Goal: Task Accomplishment & Management: Use online tool/utility

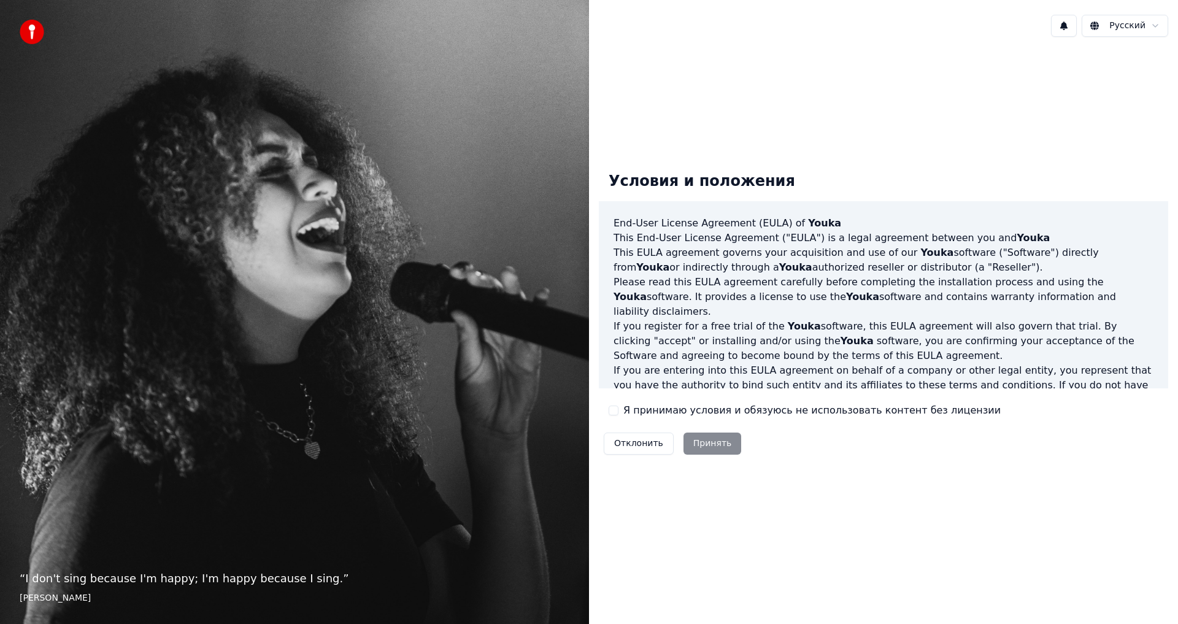
click at [613, 410] on button "Я принимаю условия и обязуюсь не использовать контент без лицензии" at bounding box center [614, 411] width 10 height 10
click at [699, 442] on button "Принять" at bounding box center [713, 444] width 58 height 22
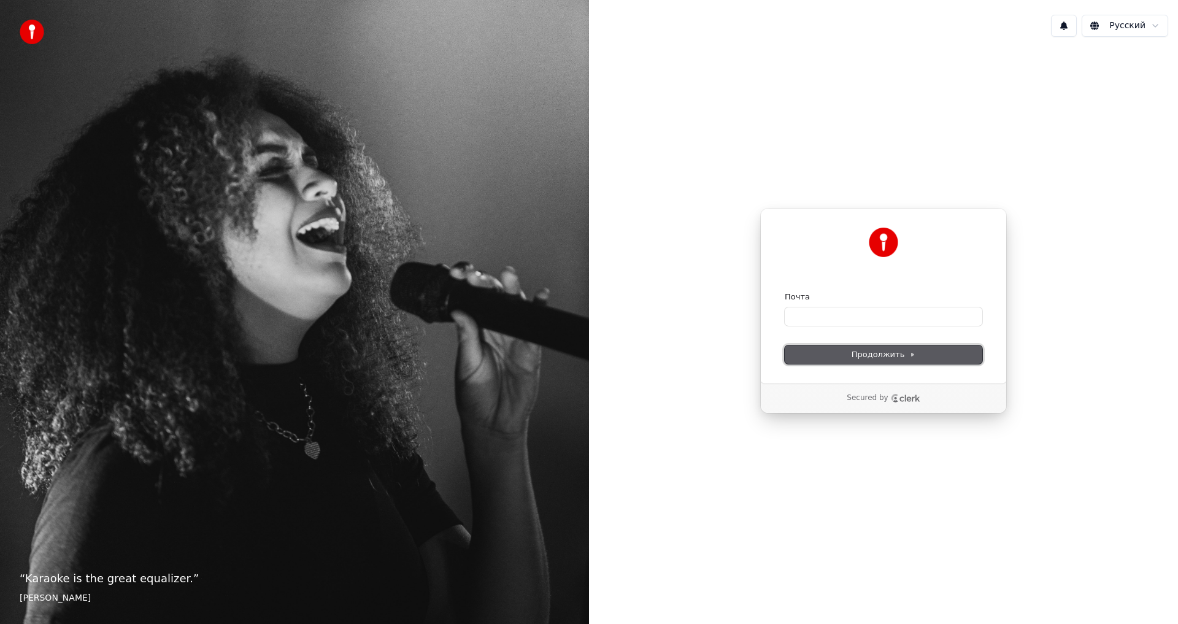
click at [882, 356] on span "Продолжить" at bounding box center [884, 354] width 64 height 11
click at [811, 313] on input "Почта" at bounding box center [884, 316] width 198 height 18
click at [809, 314] on input "Почта" at bounding box center [884, 316] width 198 height 18
type input "*"
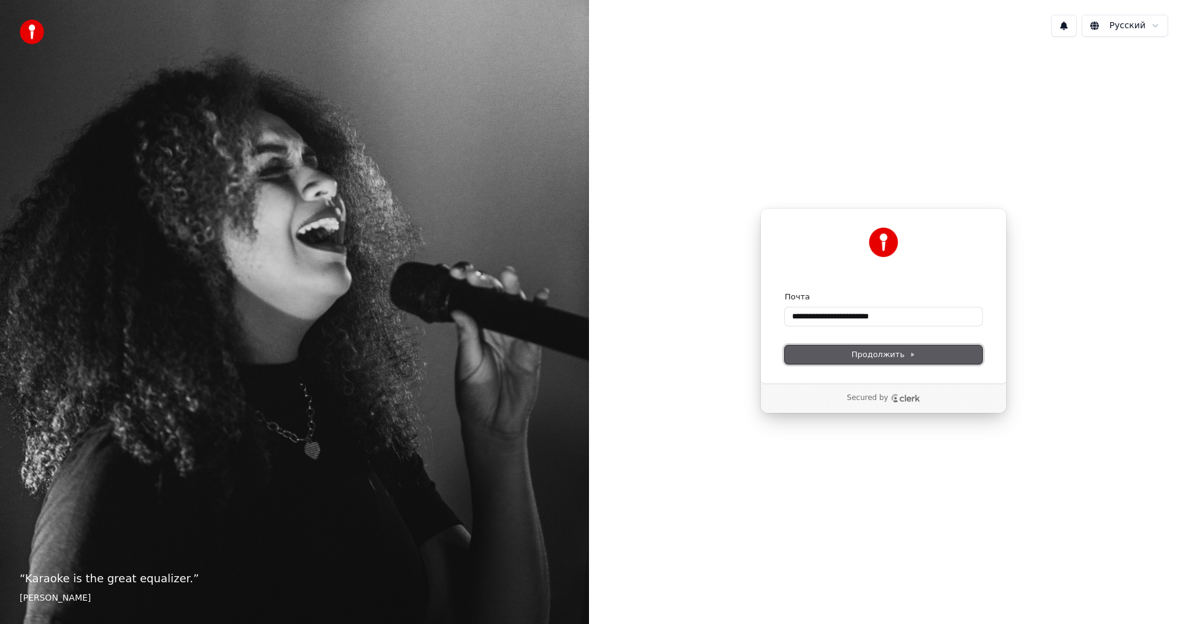
click at [904, 351] on span "Продолжить" at bounding box center [884, 354] width 64 height 11
type input "**********"
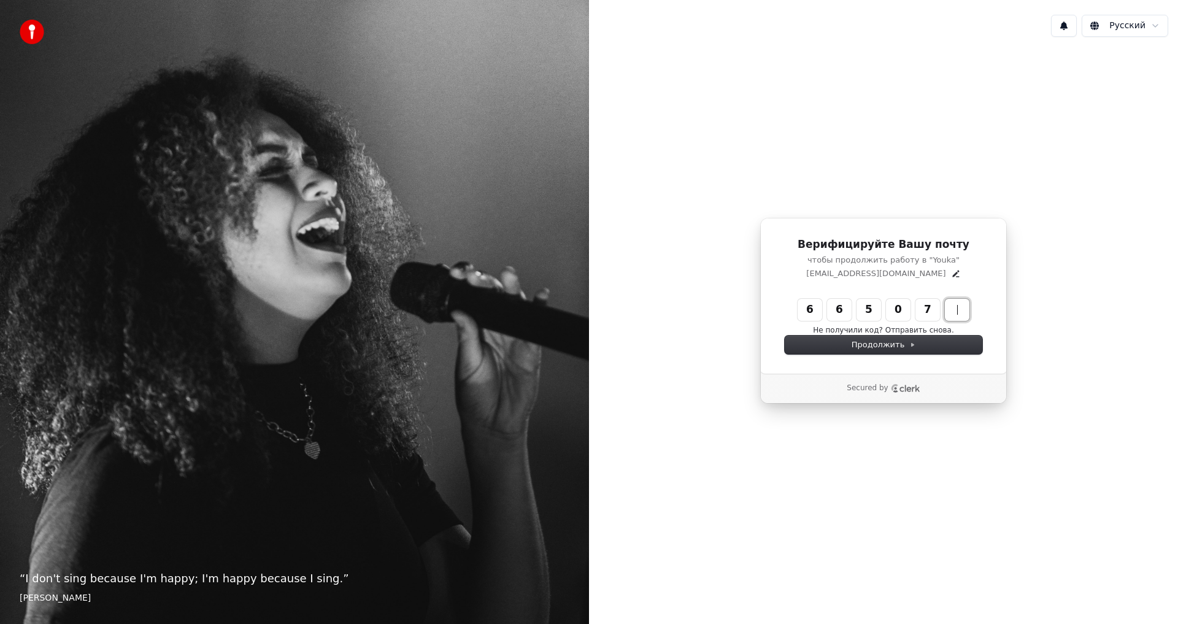
type input "******"
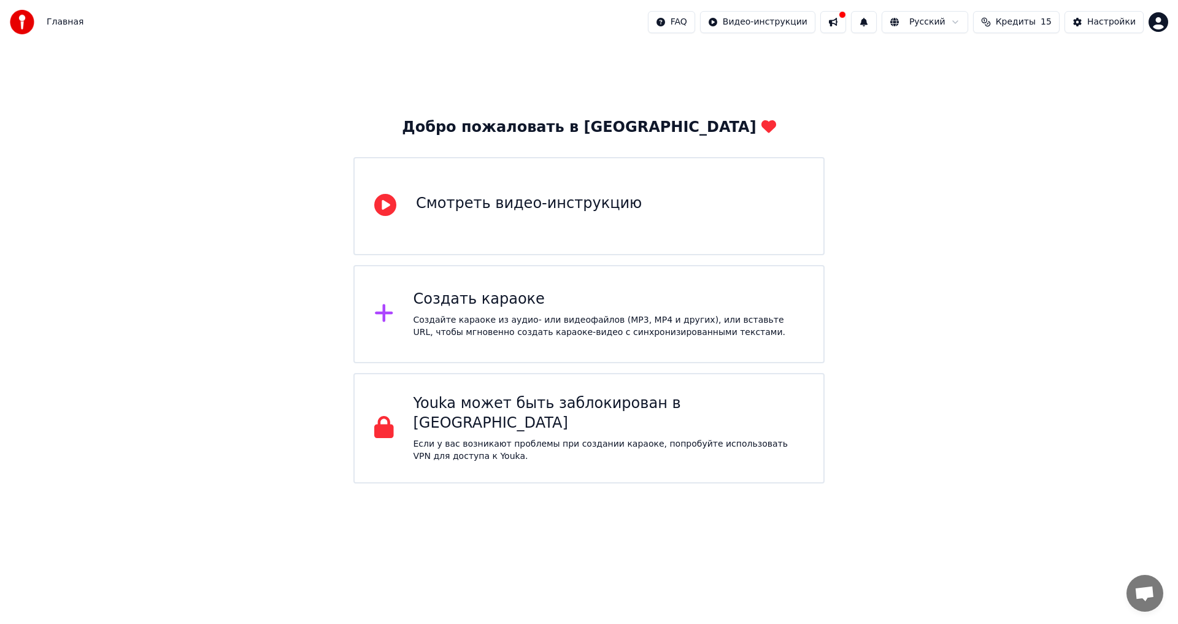
click at [544, 299] on div "Создать караоке" at bounding box center [609, 300] width 391 height 20
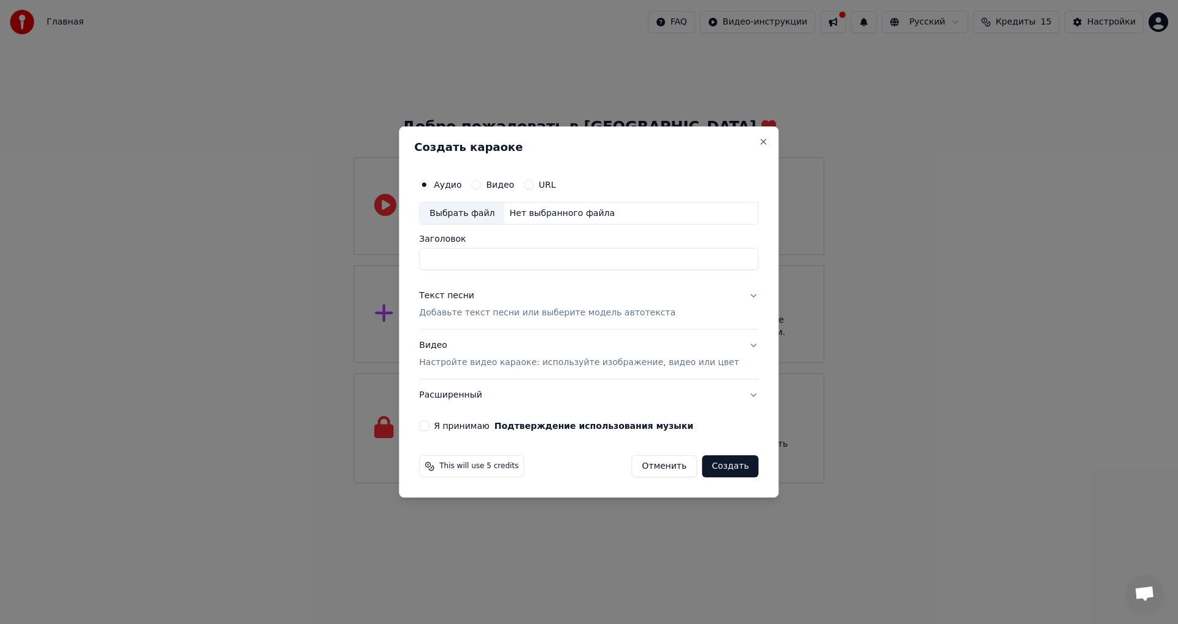
click at [688, 309] on button "Текст песни Добавьте текст песни или выберите модель автотекста" at bounding box center [588, 304] width 339 height 49
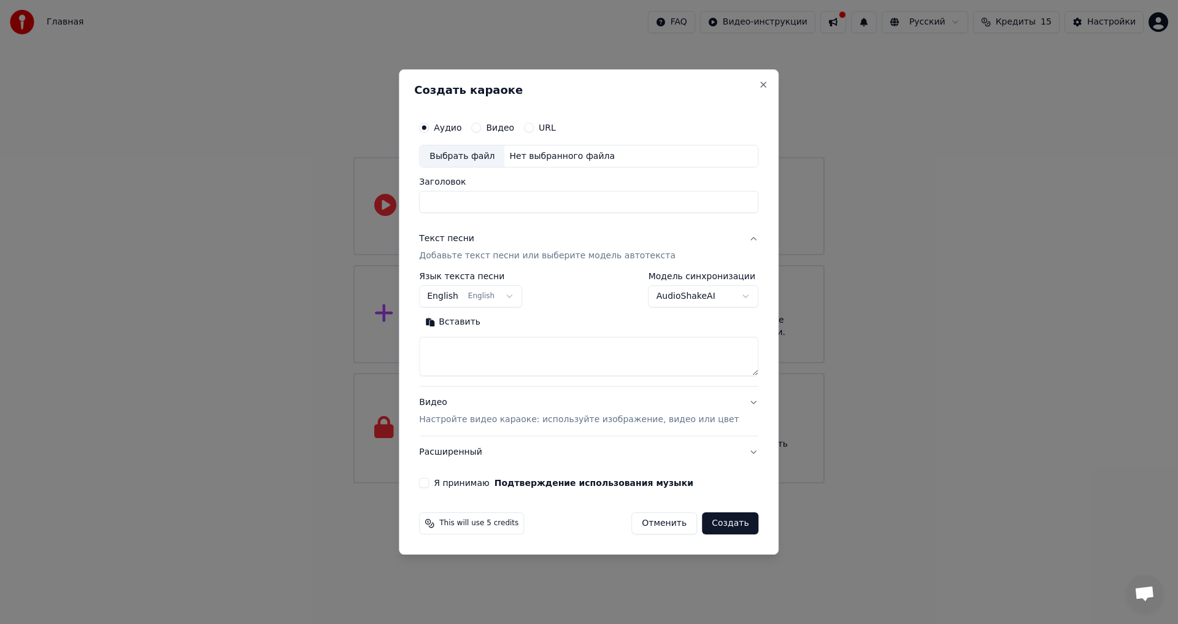
click at [517, 295] on body "Главная FAQ Видео-инструкции Русский Кредиты 15 Настройки Добро пожаловать в Yo…" at bounding box center [589, 242] width 1178 height 484
select select "**"
click at [730, 408] on button "Видео Настройте видео караоке: используйте изображение, видео или цвет" at bounding box center [588, 411] width 339 height 49
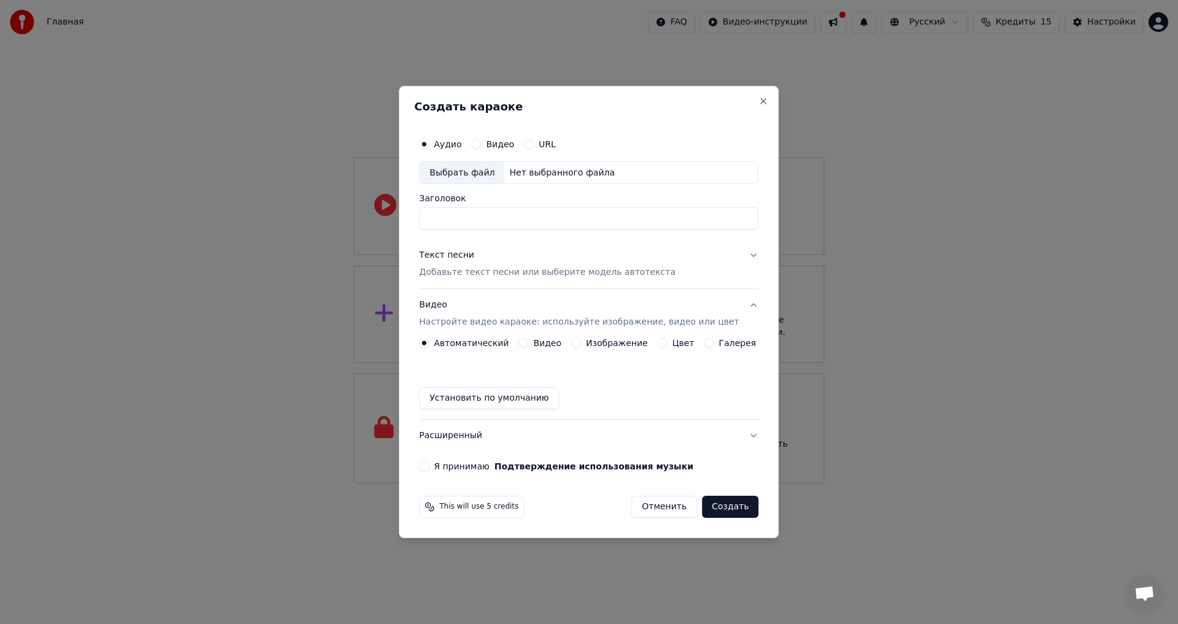
click at [709, 506] on button "Создать" at bounding box center [730, 507] width 56 height 22
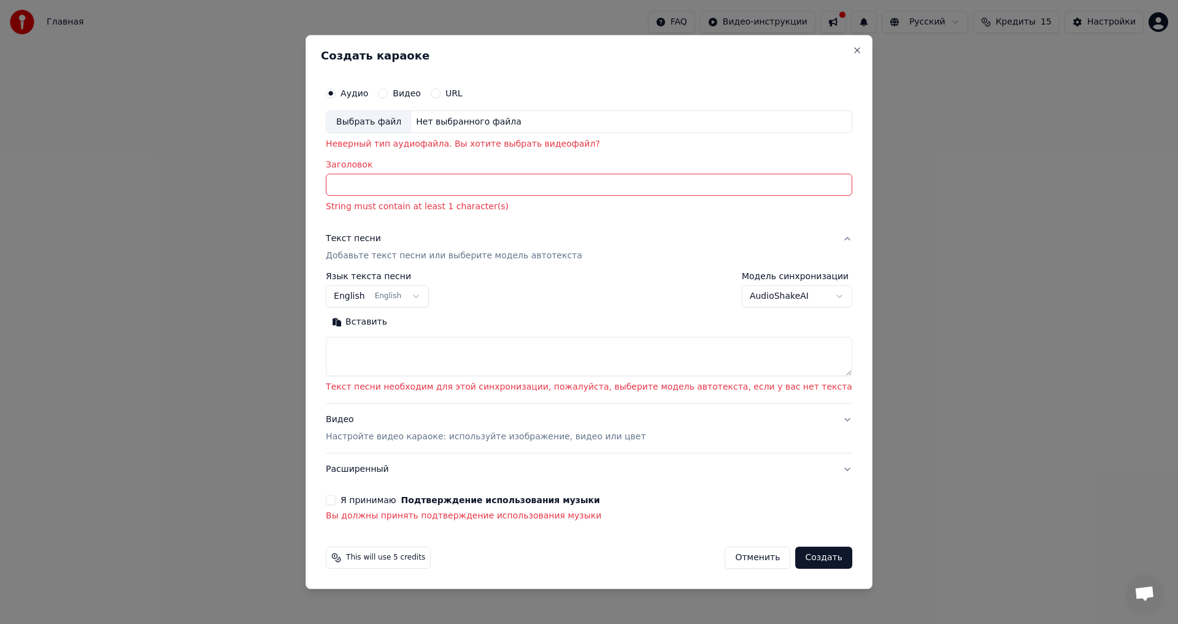
click at [412, 189] on input "Заголовок" at bounding box center [589, 185] width 527 height 22
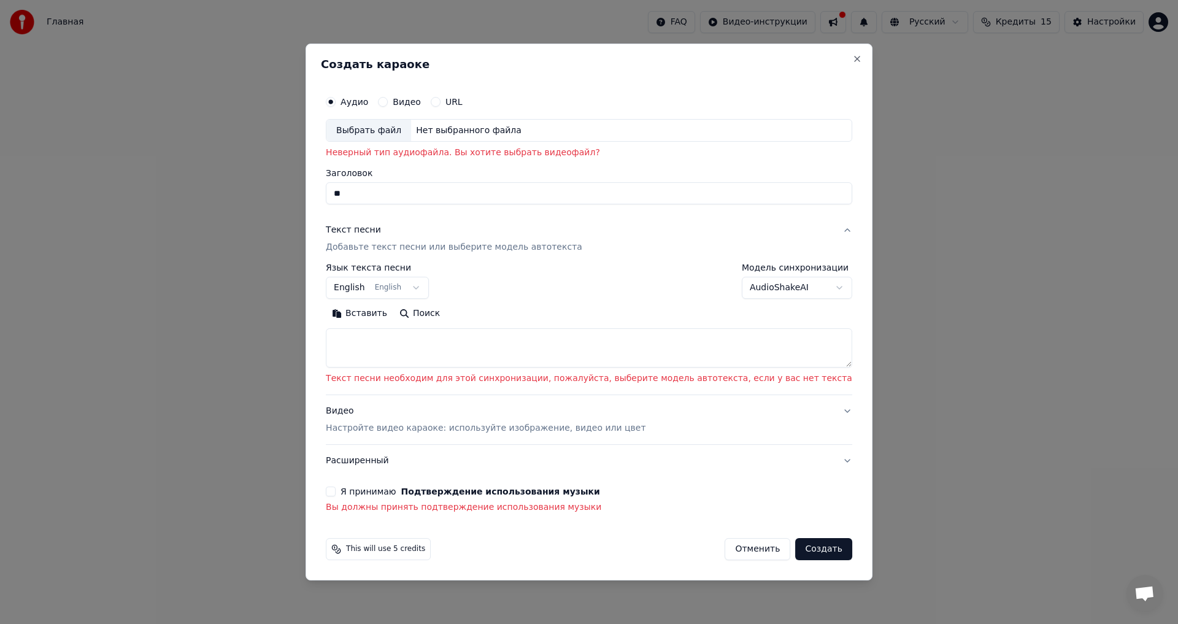
type input "*"
type input "****"
click at [795, 554] on button "Создать" at bounding box center [823, 549] width 56 height 22
click at [411, 134] on div "Выбрать файл" at bounding box center [368, 131] width 85 height 22
click at [423, 194] on input "****" at bounding box center [589, 194] width 527 height 22
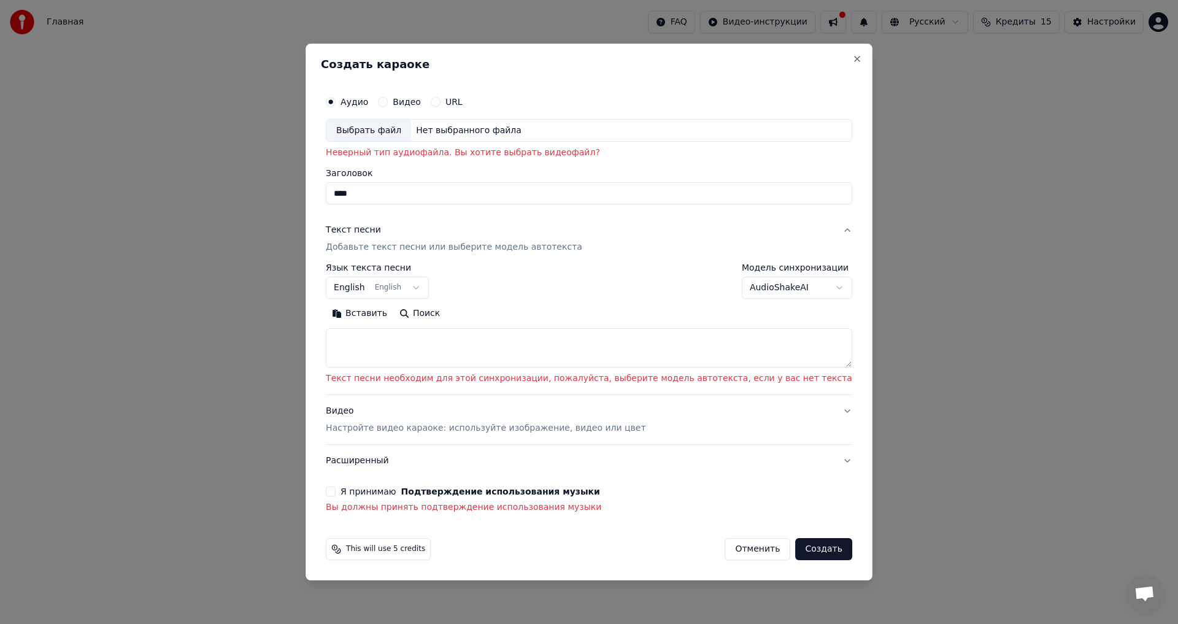
click at [411, 134] on div "Выбрать файл" at bounding box center [368, 131] width 85 height 22
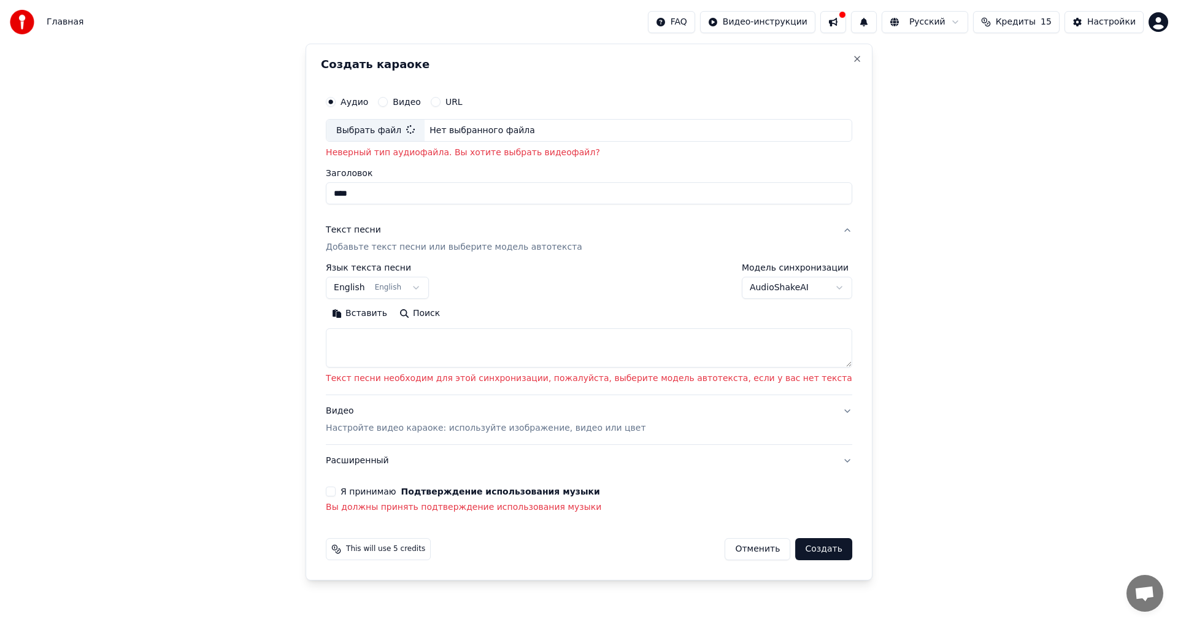
select select
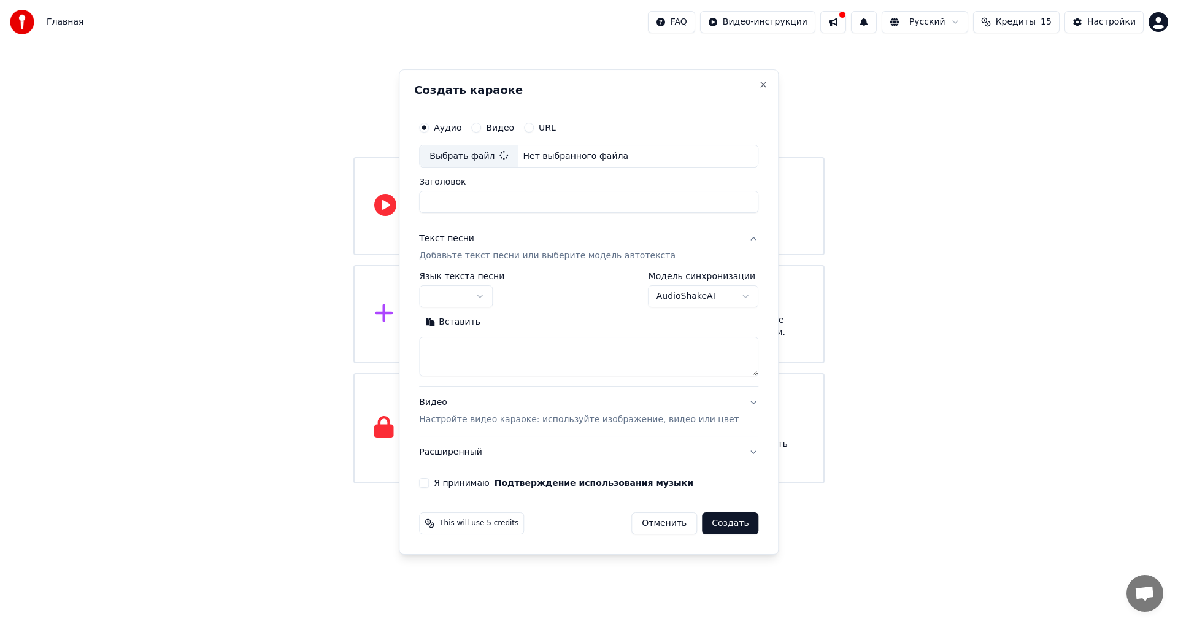
type input "**********"
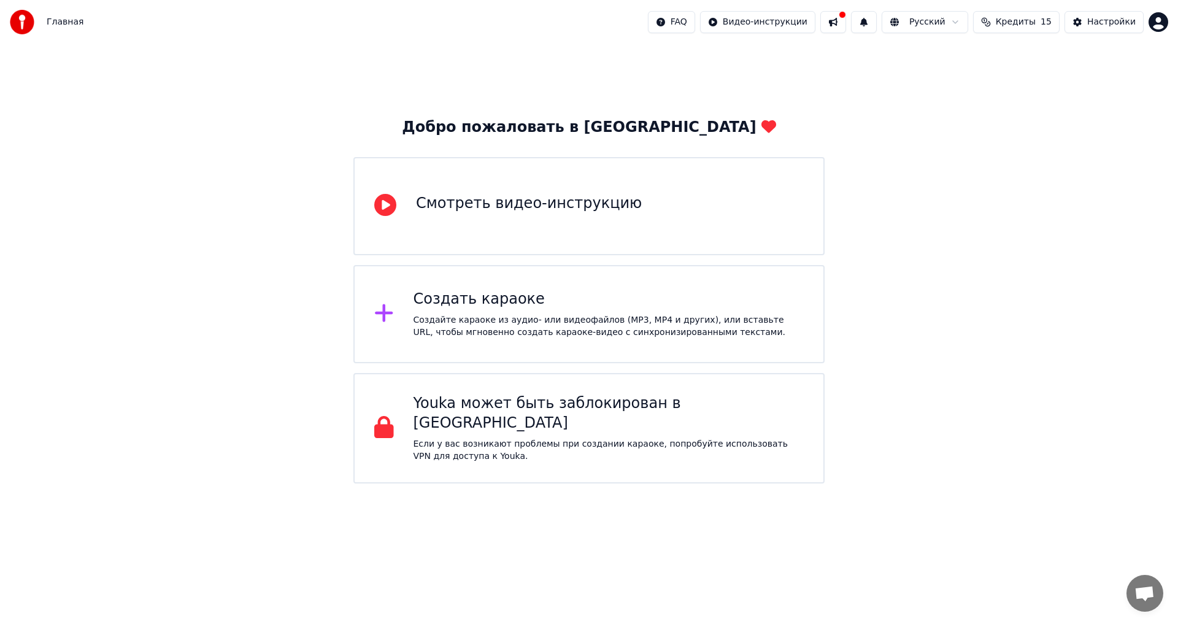
click at [595, 301] on div "Создать караоке" at bounding box center [609, 300] width 391 height 20
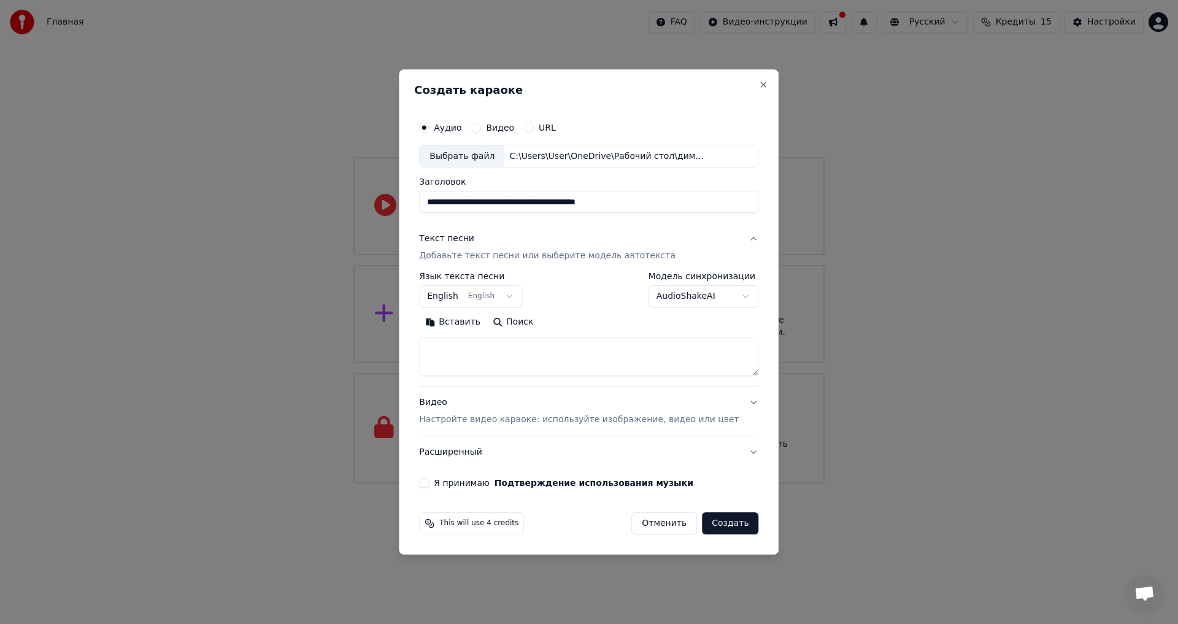
click at [501, 347] on textarea at bounding box center [588, 357] width 339 height 39
paste textarea "**********"
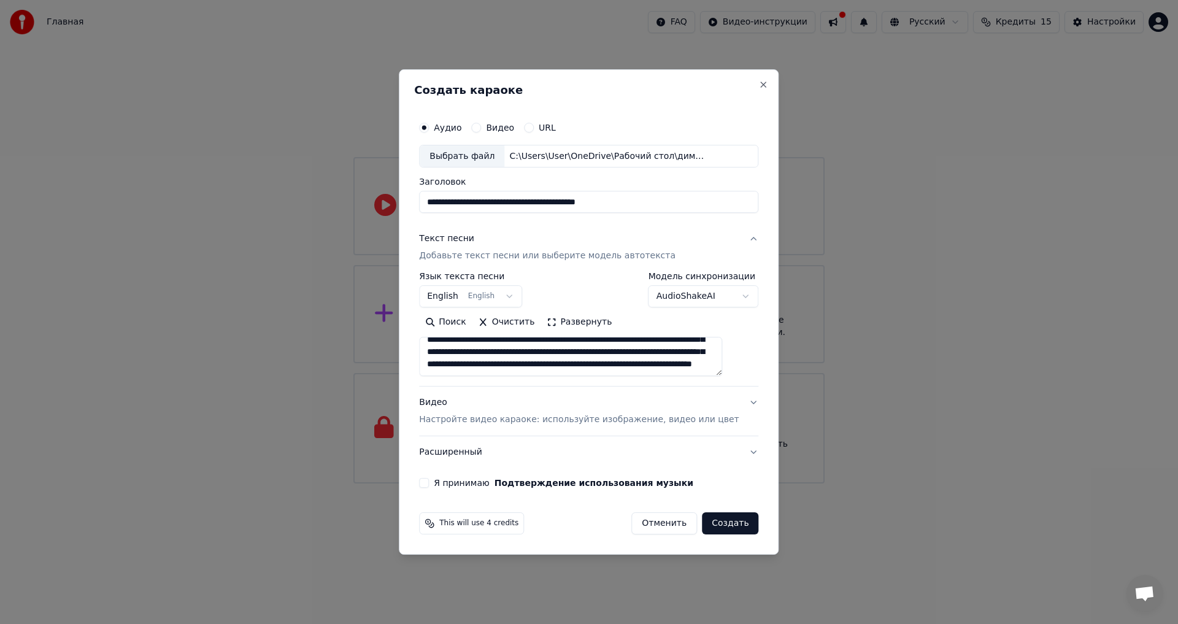
scroll to position [119, 0]
type textarea "**********"
click at [736, 402] on button "Видео Настройте видео караоке: используйте изображение, видео или цвет" at bounding box center [588, 411] width 339 height 49
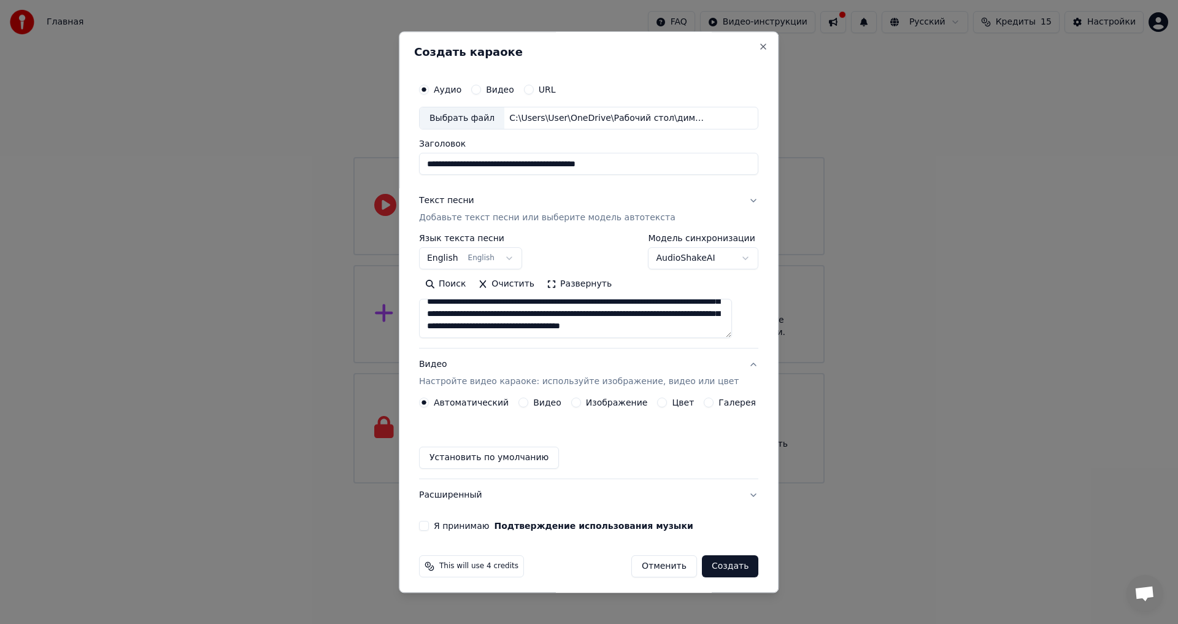
scroll to position [107, 0]
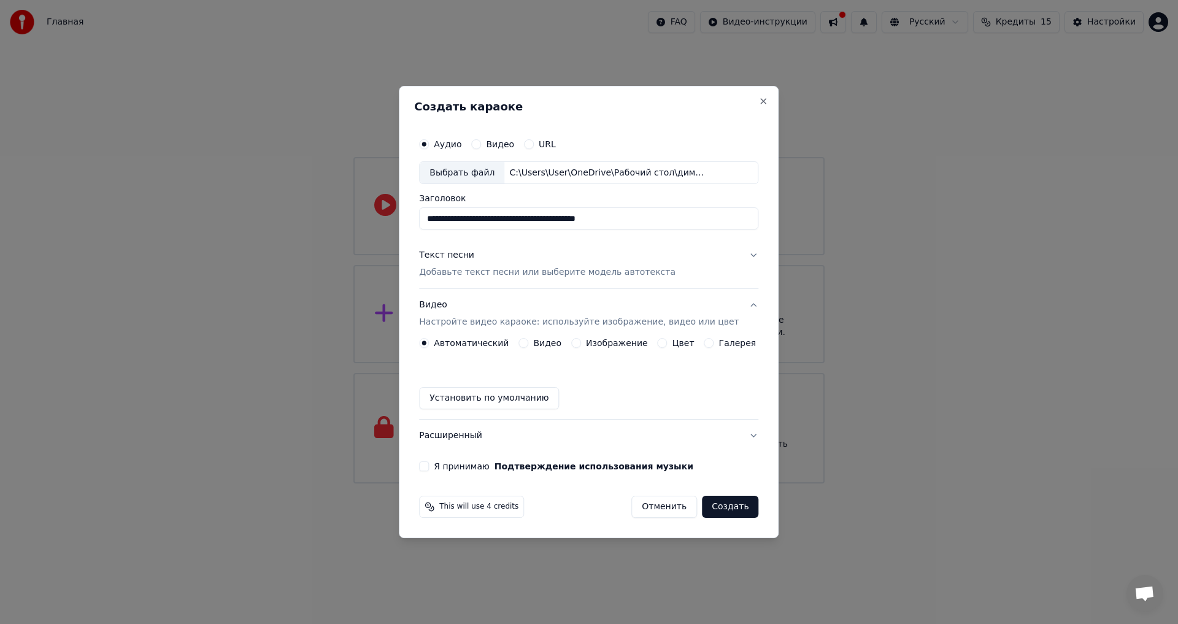
click at [528, 343] on button "Видео" at bounding box center [524, 343] width 10 height 10
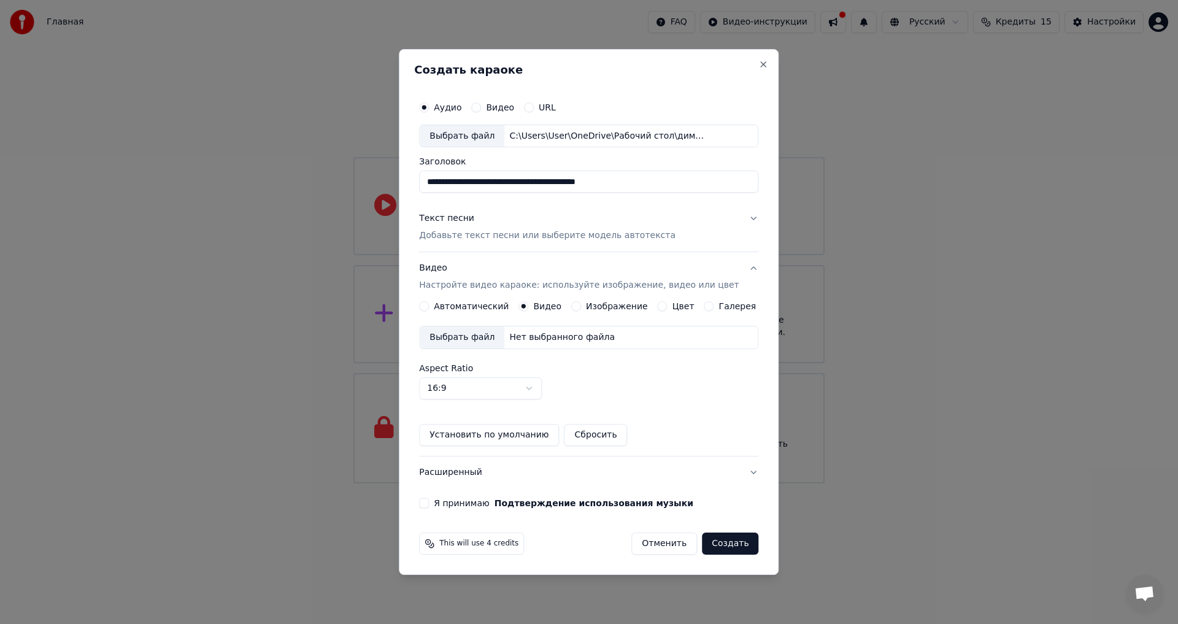
click at [731, 549] on button "Создать" at bounding box center [730, 544] width 56 height 22
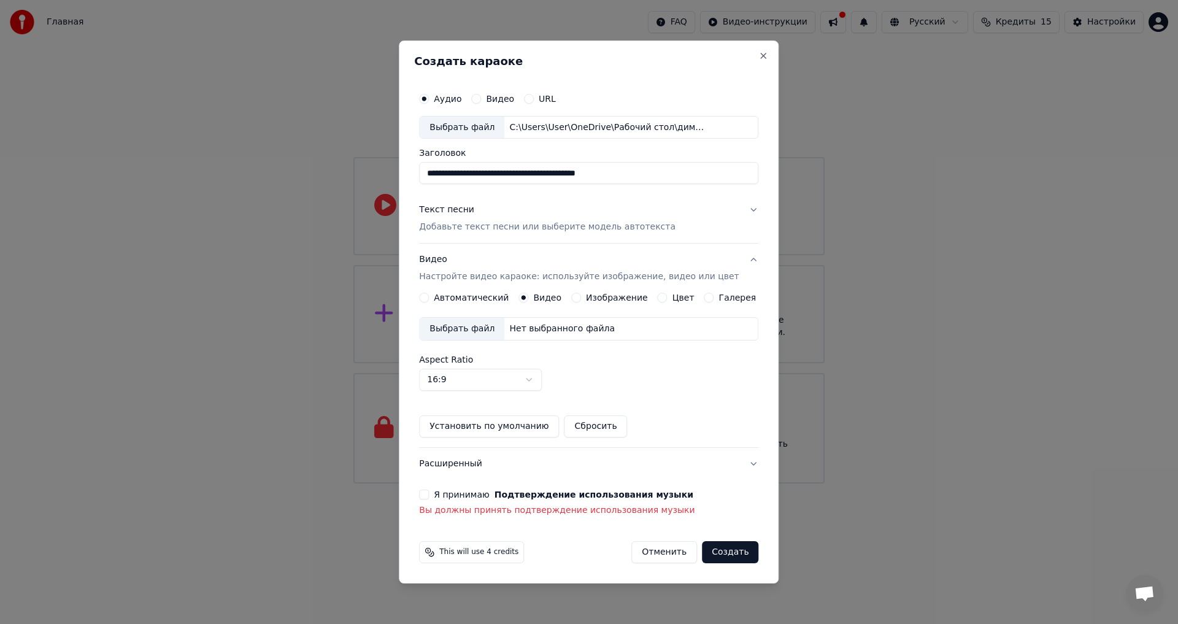
click at [429, 498] on button "Я принимаю Подтверждение использования музыки" at bounding box center [424, 495] width 10 height 10
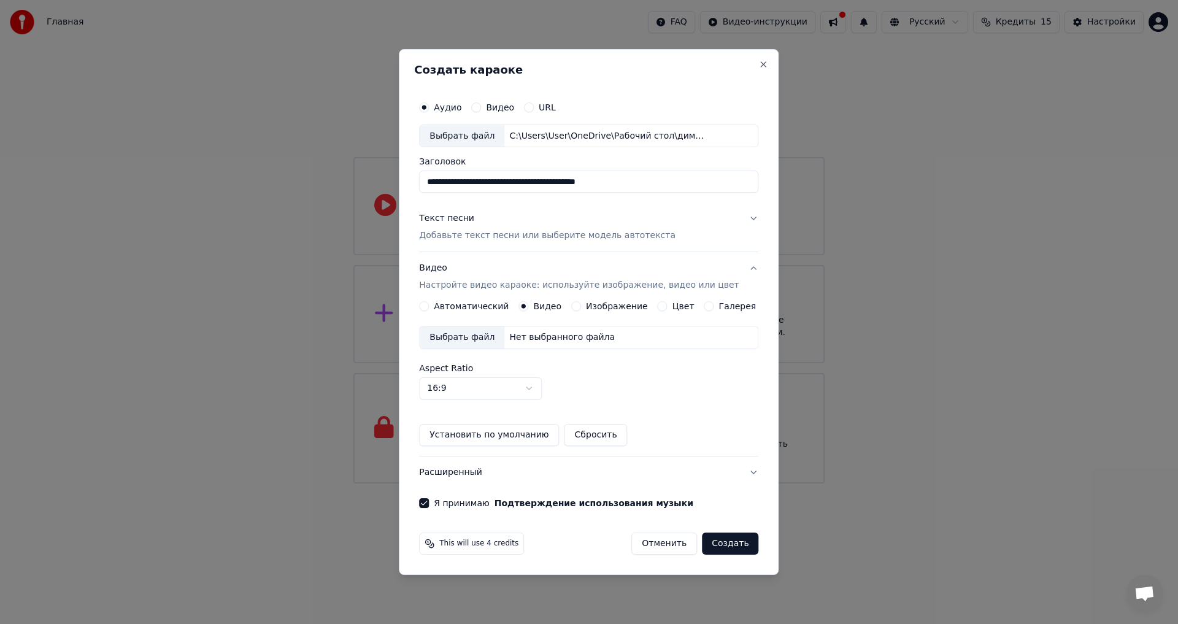
click at [708, 546] on button "Создать" at bounding box center [730, 544] width 56 height 22
click at [719, 542] on button "Создать" at bounding box center [730, 544] width 56 height 22
click at [481, 106] on button "Видео" at bounding box center [476, 107] width 10 height 10
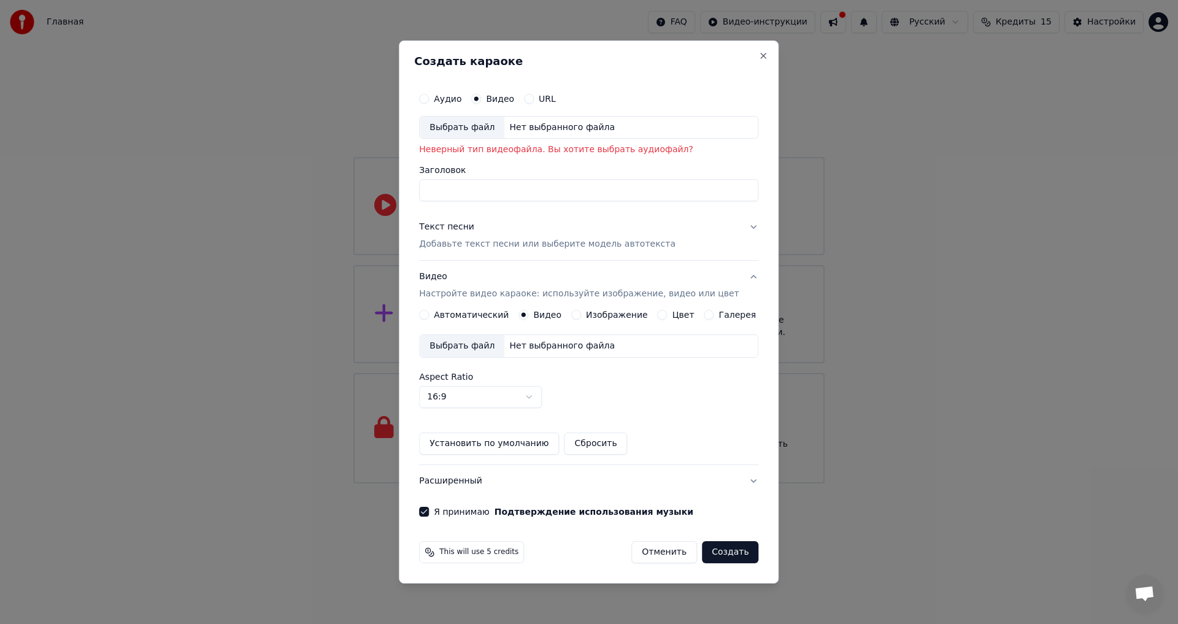
click at [429, 102] on button "Аудио" at bounding box center [424, 99] width 10 height 10
click at [481, 125] on div "Выбрать файл" at bounding box center [462, 128] width 85 height 22
type input "**********"
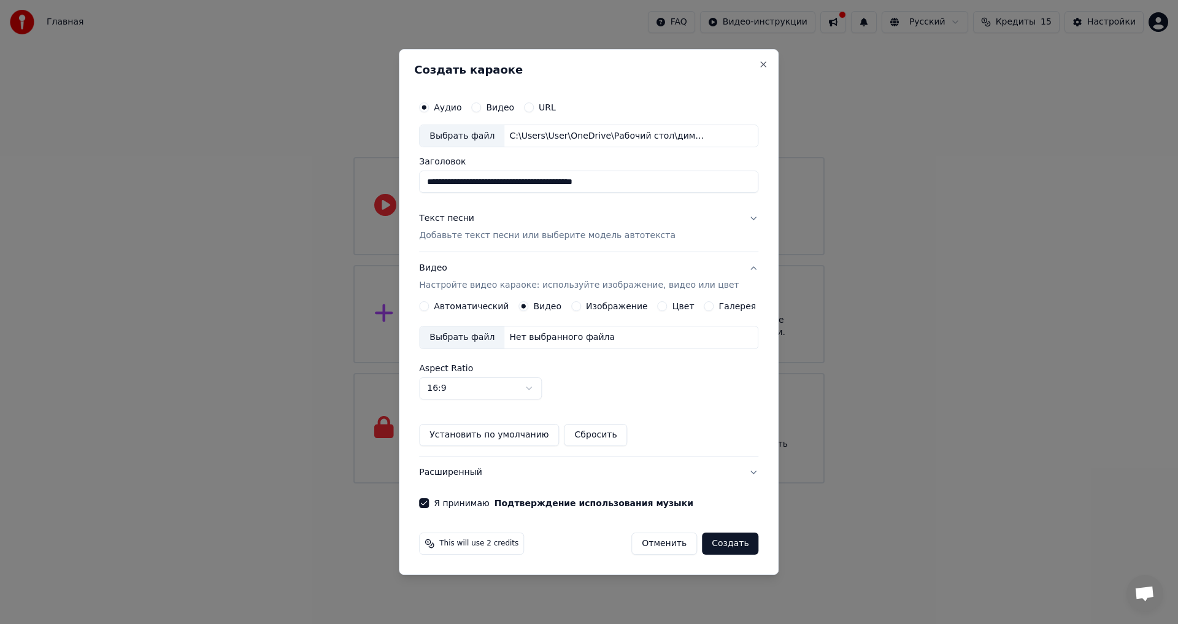
click at [711, 541] on button "Создать" at bounding box center [730, 544] width 56 height 22
click at [709, 542] on button "Создать" at bounding box center [730, 544] width 56 height 22
click at [738, 473] on button "Расширенный" at bounding box center [588, 473] width 339 height 32
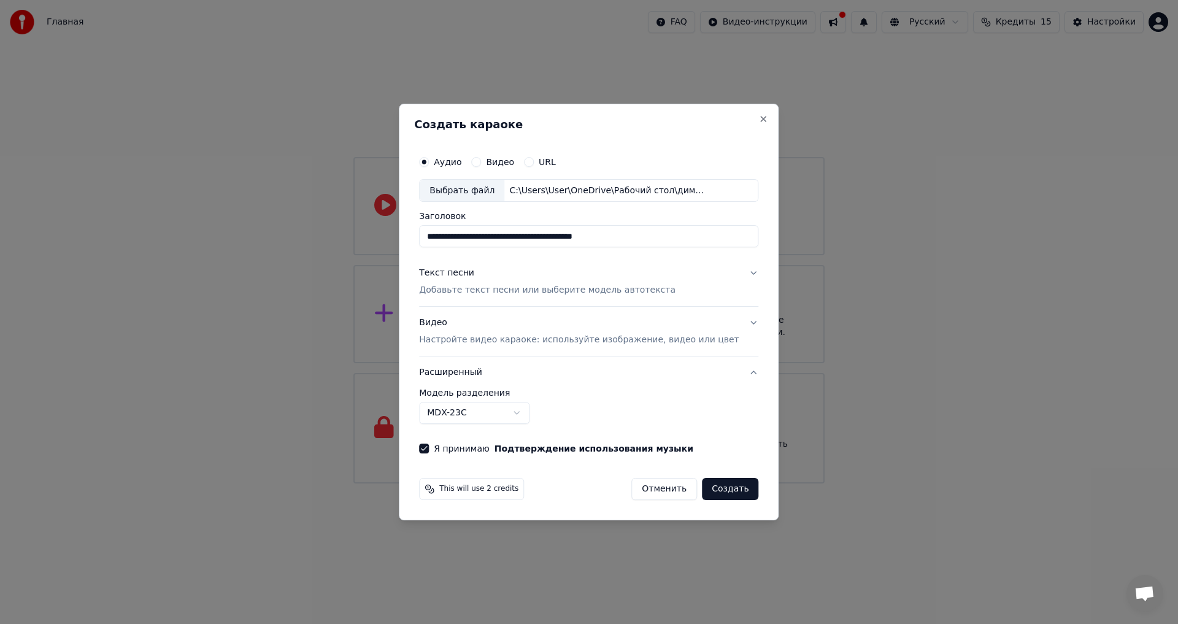
click at [716, 492] on button "Создать" at bounding box center [730, 489] width 56 height 22
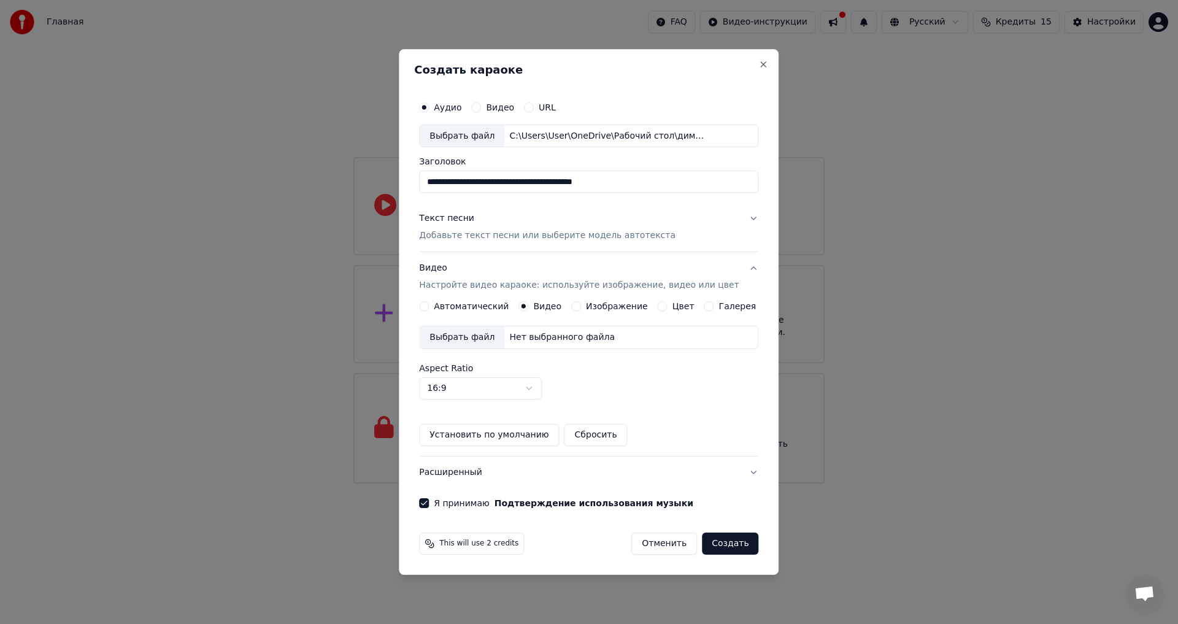
click at [722, 544] on button "Создать" at bounding box center [730, 544] width 56 height 22
click at [534, 431] on button "Установить по умолчанию" at bounding box center [489, 435] width 140 height 22
click at [721, 542] on button "Создать" at bounding box center [730, 544] width 56 height 22
click at [571, 341] on div "Нет выбранного файла" at bounding box center [561, 337] width 115 height 12
click at [450, 305] on label "Автоматический" at bounding box center [471, 306] width 75 height 9
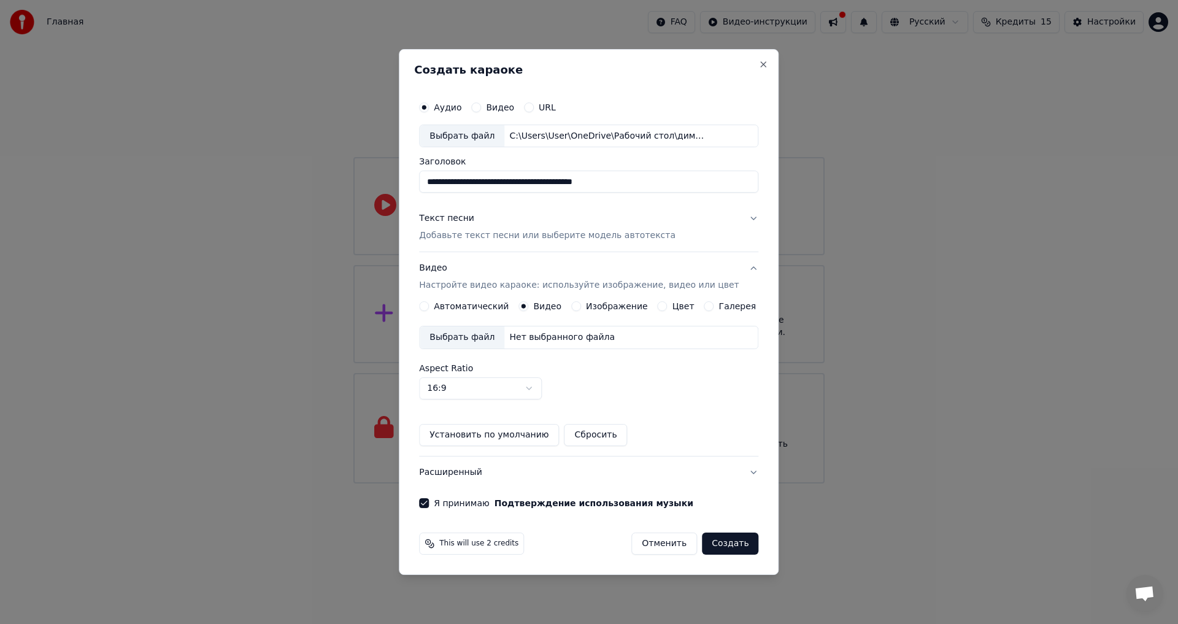
click at [429, 305] on button "Автоматический" at bounding box center [424, 306] width 10 height 10
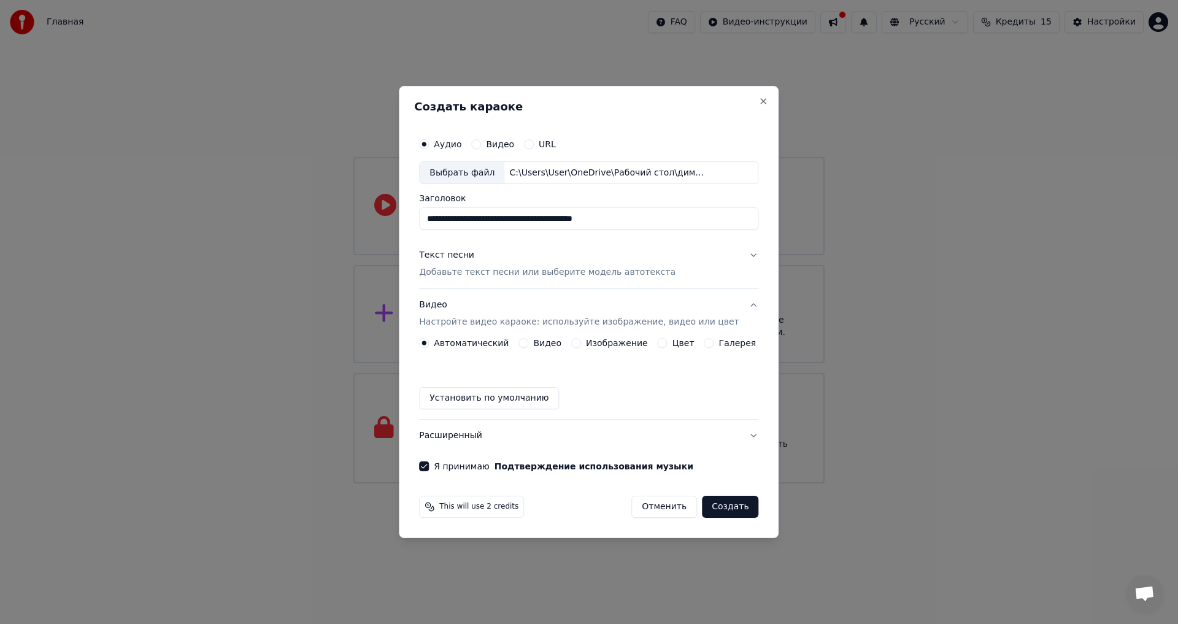
click at [731, 506] on button "Создать" at bounding box center [730, 507] width 56 height 22
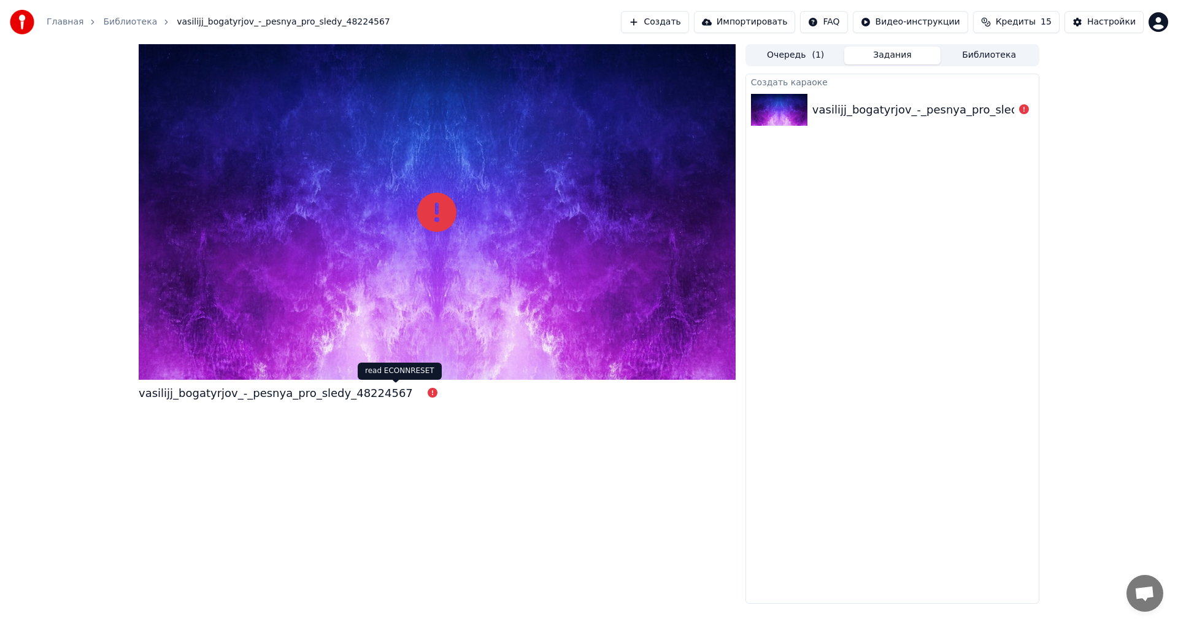
click at [428, 393] on icon at bounding box center [433, 393] width 10 height 10
click at [437, 202] on icon at bounding box center [436, 212] width 39 height 39
click at [935, 107] on div "vasilijj_bogatyrjov_-_pesnya_pro_sledy_48224567" at bounding box center [949, 109] width 274 height 17
click at [320, 390] on div "vasilijj_bogatyrjov_-_pesnya_pro_sledy_48224567" at bounding box center [276, 393] width 274 height 17
click at [960, 107] on div "vasilijj_bogatyrjov_-_pesnya_pro_sledy_48224567" at bounding box center [949, 109] width 274 height 17
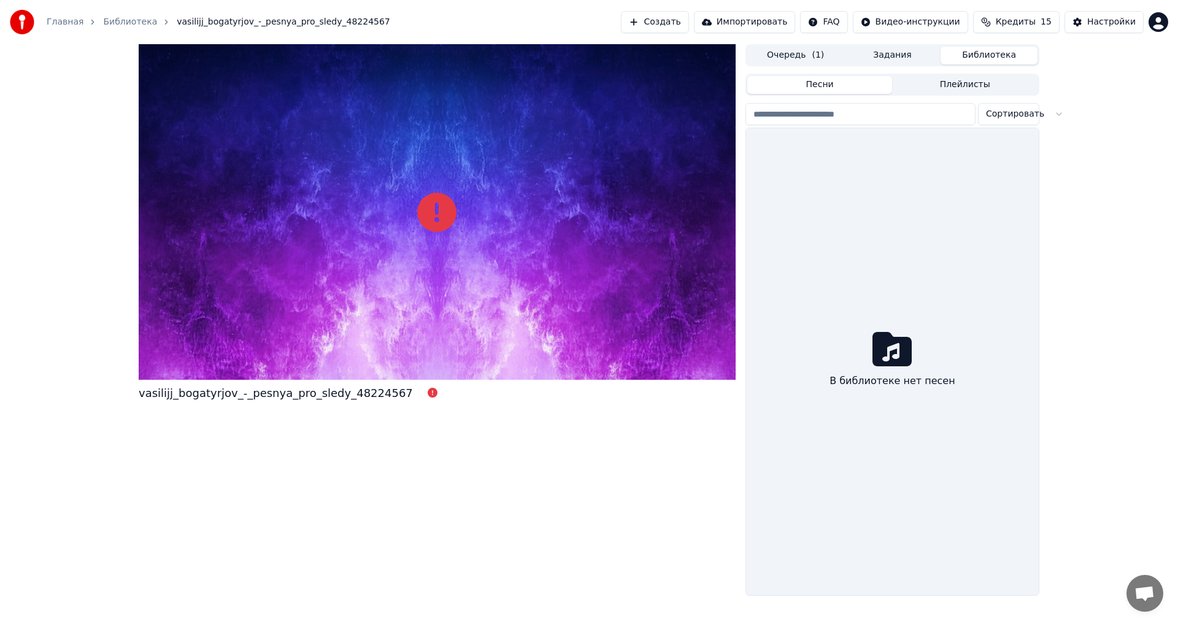
click at [1003, 53] on button "Библиотека" at bounding box center [989, 56] width 97 height 18
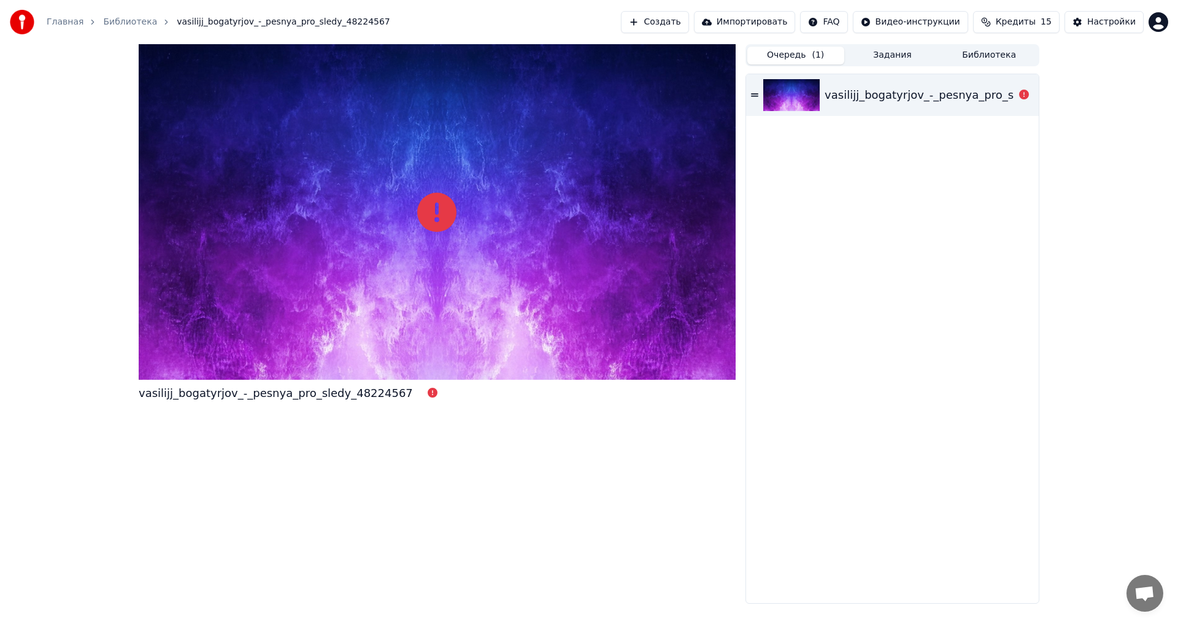
click at [810, 61] on button "Очередь ( 1 )" at bounding box center [795, 56] width 97 height 18
click at [857, 91] on div "vasilijj_bogatyrjov_-_pesnya_pro_sledy_48224567" at bounding box center [962, 95] width 274 height 17
click at [752, 94] on icon at bounding box center [754, 94] width 7 height 3
click at [874, 98] on div "vasilijj_bogatyrjov_-_pesnya_pro_sledy_48224567" at bounding box center [962, 95] width 274 height 17
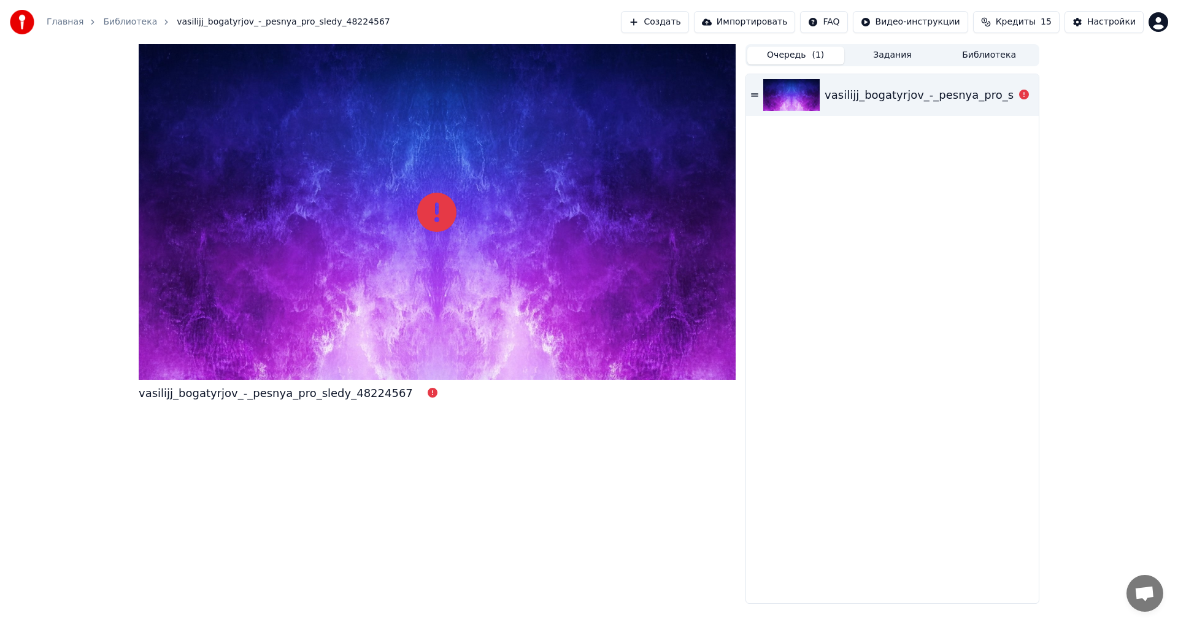
click at [125, 20] on link "Библиотека" at bounding box center [130, 22] width 54 height 12
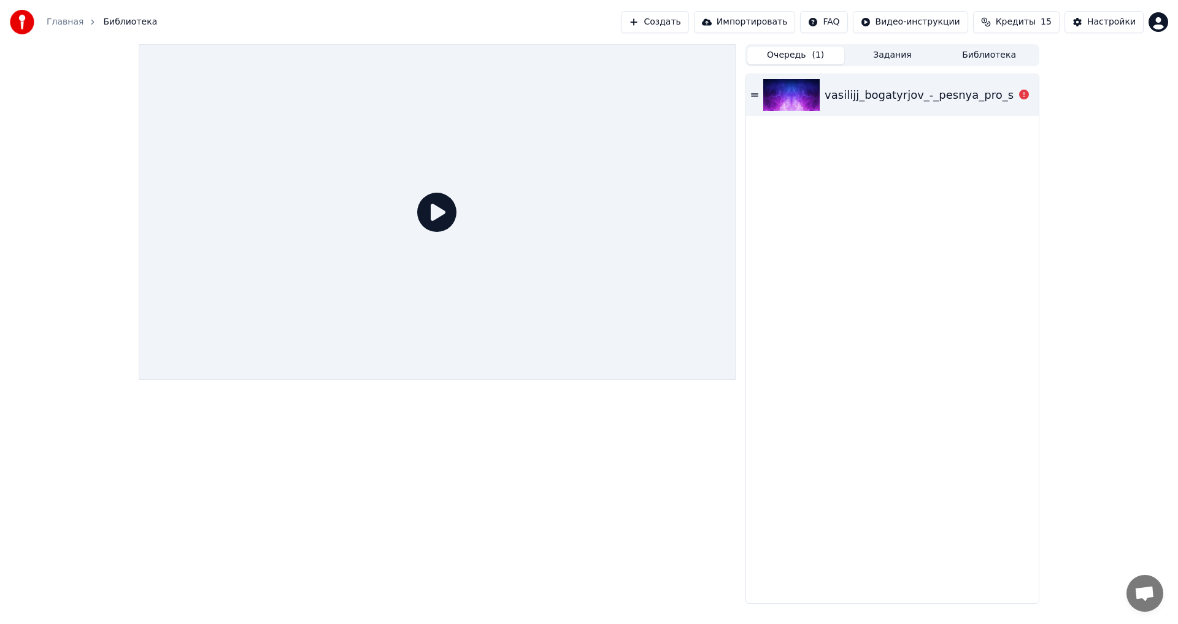
click at [442, 215] on icon at bounding box center [436, 212] width 39 height 39
drag, startPoint x: 440, startPoint y: 214, endPoint x: 469, endPoint y: 206, distance: 29.8
click at [439, 214] on icon at bounding box center [436, 212] width 39 height 39
click at [982, 90] on div "vasilijj_bogatyrjov_-_pesnya_pro_sledy_48224567" at bounding box center [962, 95] width 274 height 17
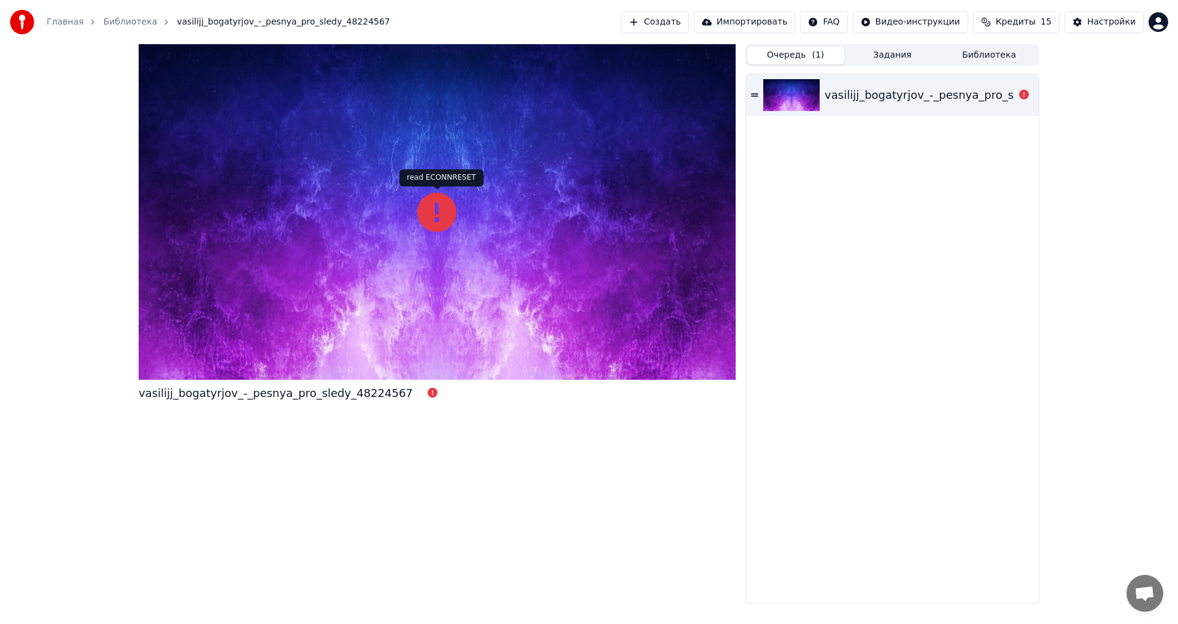
click at [432, 211] on icon at bounding box center [436, 212] width 39 height 39
